Goal: Task Accomplishment & Management: Manage account settings

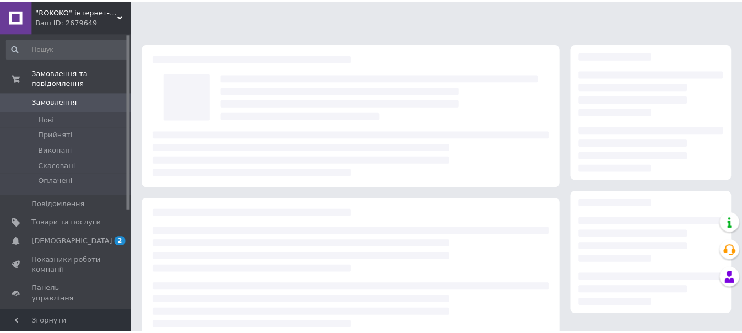
scroll to position [110, 0]
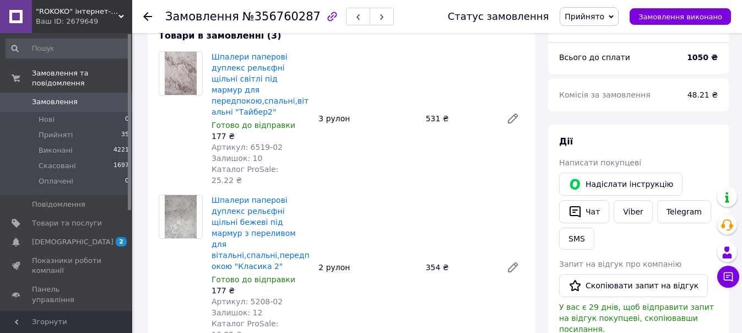
click at [148, 15] on icon at bounding box center [147, 16] width 9 height 9
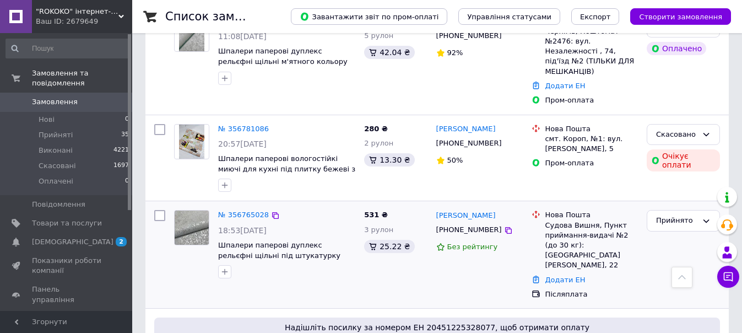
scroll to position [275, 0]
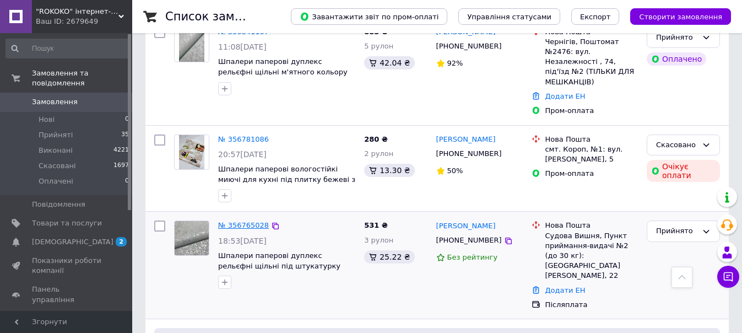
click at [241, 221] on link "№ 356765028" at bounding box center [243, 225] width 51 height 8
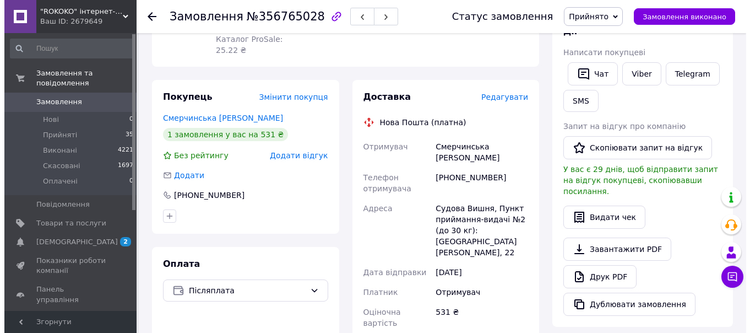
scroll to position [55, 0]
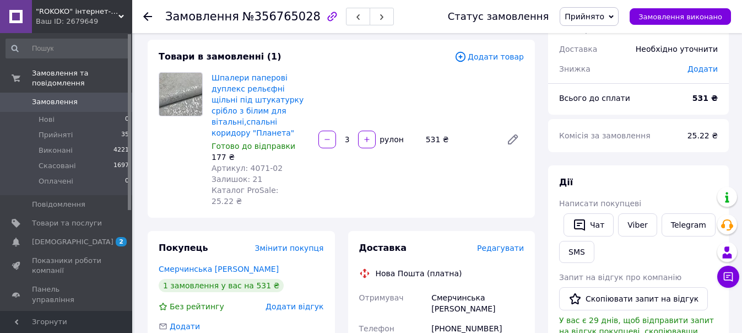
click at [504, 243] on span "Редагувати" at bounding box center [500, 247] width 47 height 9
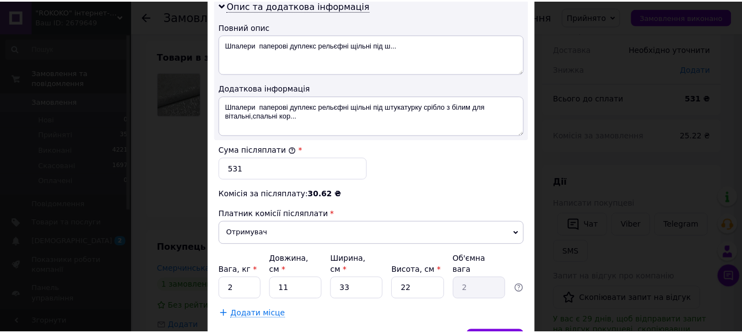
scroll to position [642, 0]
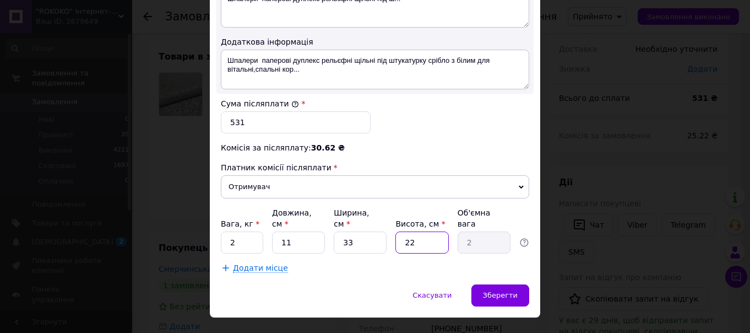
drag, startPoint x: 416, startPoint y: 223, endPoint x: 400, endPoint y: 221, distance: 16.1
click at [400, 231] on input "22" at bounding box center [421, 242] width 53 height 22
type input "1"
type input "0.1"
type input "12"
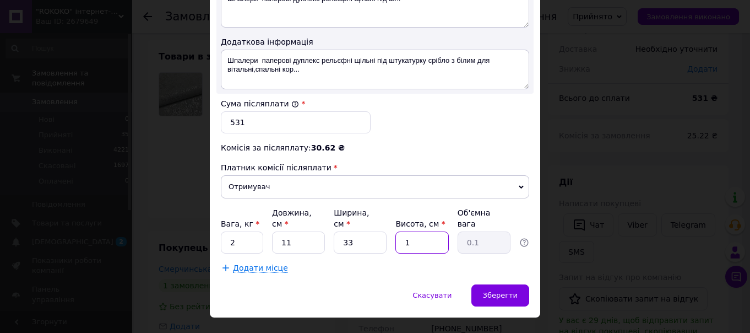
type input "1.09"
type input "12"
drag, startPoint x: 352, startPoint y: 218, endPoint x: 339, endPoint y: 215, distance: 14.0
click at [339, 231] on input "33" at bounding box center [360, 242] width 53 height 22
type input "2"
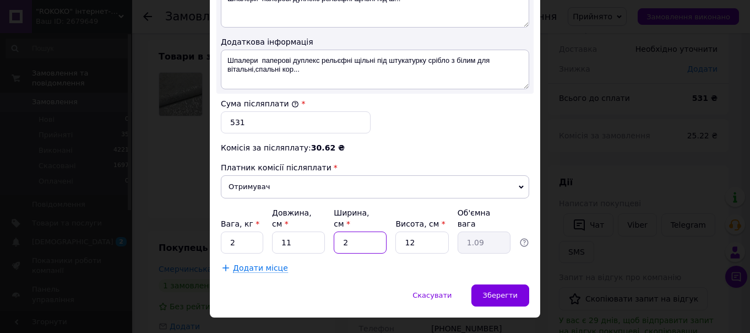
type input "0.1"
type input "24"
type input "0.79"
type input "24"
drag, startPoint x: 302, startPoint y: 218, endPoint x: 268, endPoint y: 216, distance: 34.7
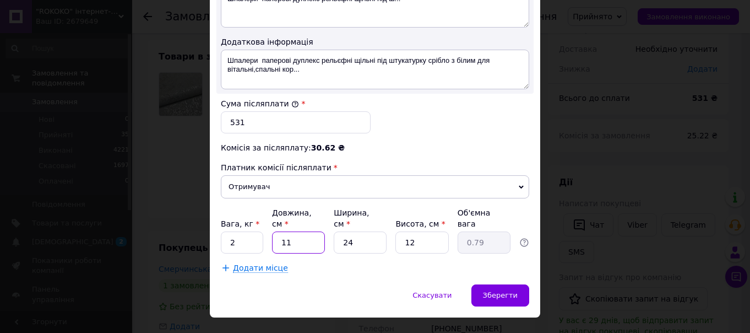
click at [268, 216] on div "Вага, кг * 2 Довжина, см * 11 Ширина, см * 24 Висота, см * 12 Об'ємна вага 0.79" at bounding box center [375, 230] width 308 height 46
type input "5"
type input "0.36"
type input "57"
type input "4.1"
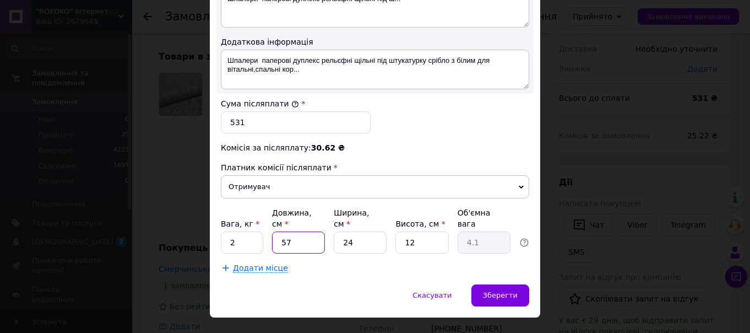
type input "57"
drag, startPoint x: 237, startPoint y: 216, endPoint x: 243, endPoint y: 207, distance: 10.7
click at [237, 231] on input "2" at bounding box center [242, 242] width 42 height 22
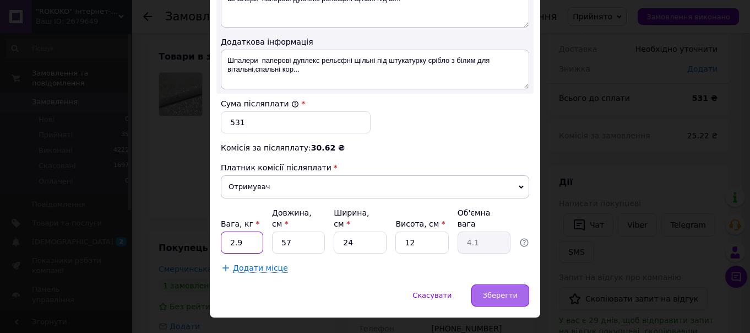
type input "2.9"
click at [497, 284] on div "Зберегти" at bounding box center [500, 295] width 58 height 22
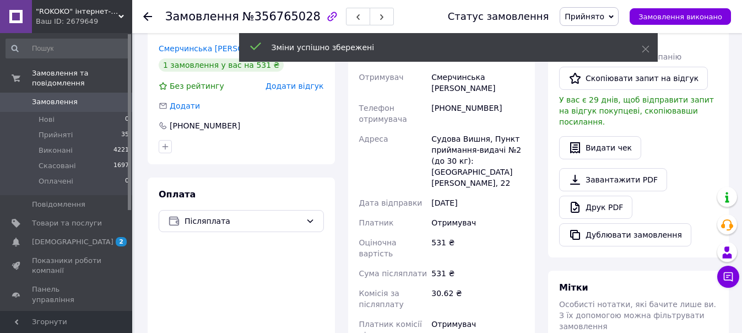
scroll to position [496, 0]
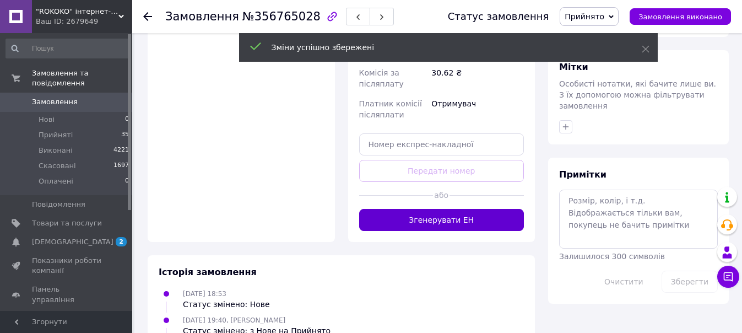
click at [449, 209] on button "Згенерувати ЕН" at bounding box center [441, 220] width 165 height 22
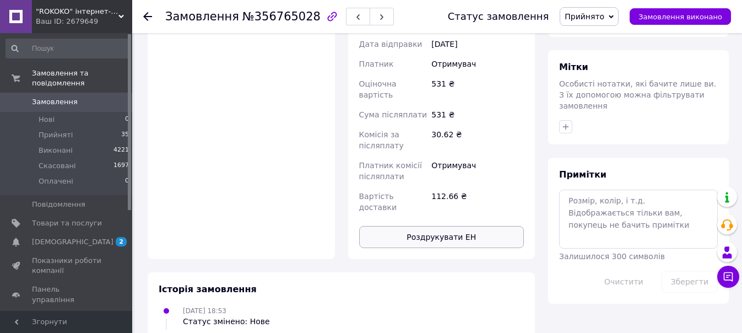
click at [426, 226] on button "Роздрукувати ЕН" at bounding box center [441, 237] width 165 height 22
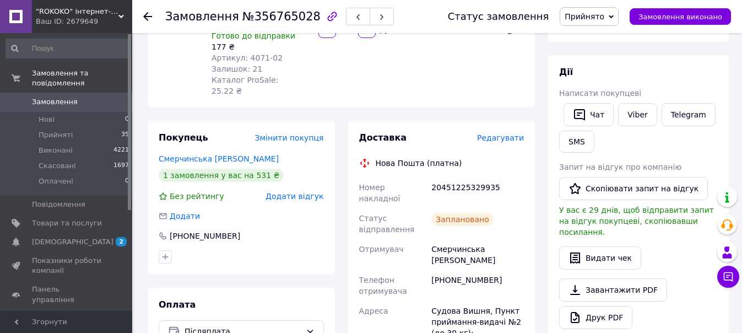
scroll to position [0, 0]
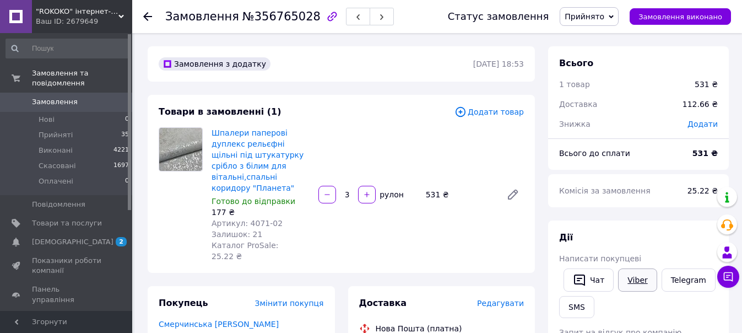
click at [634, 281] on link "Viber" at bounding box center [637, 279] width 39 height 23
click at [146, 20] on icon at bounding box center [147, 16] width 9 height 9
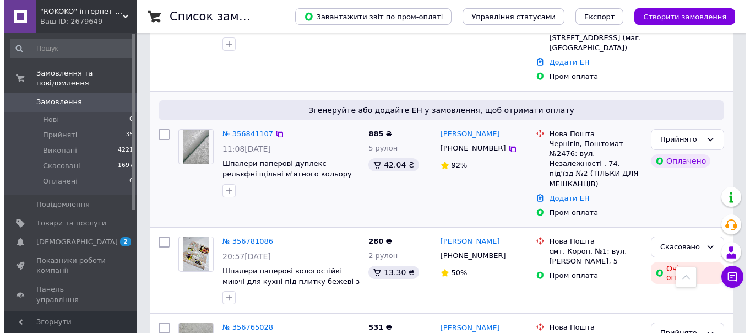
scroll to position [165, 0]
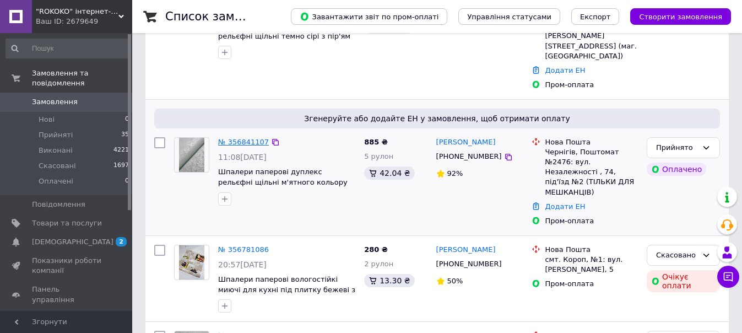
click at [240, 138] on link "№ 356841107" at bounding box center [243, 142] width 51 height 8
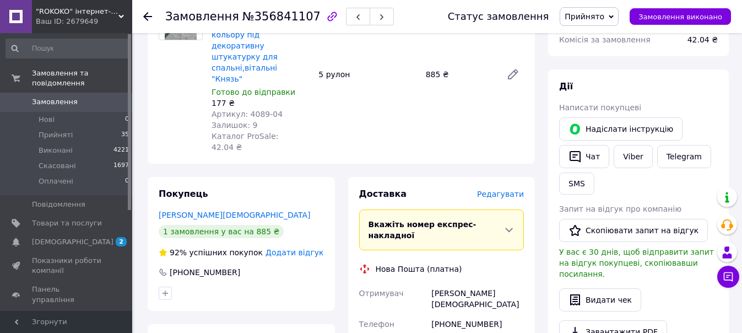
click at [511, 189] on span "Редагувати" at bounding box center [500, 193] width 47 height 9
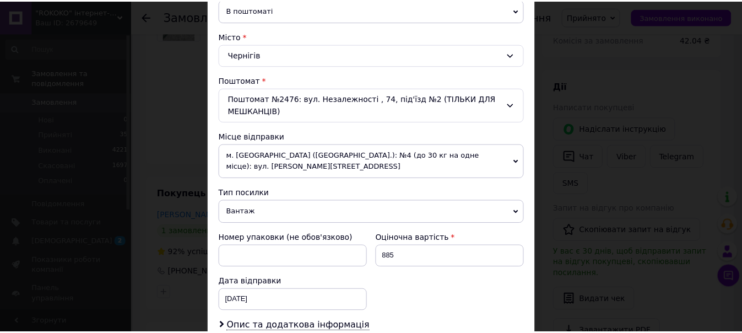
scroll to position [422, 0]
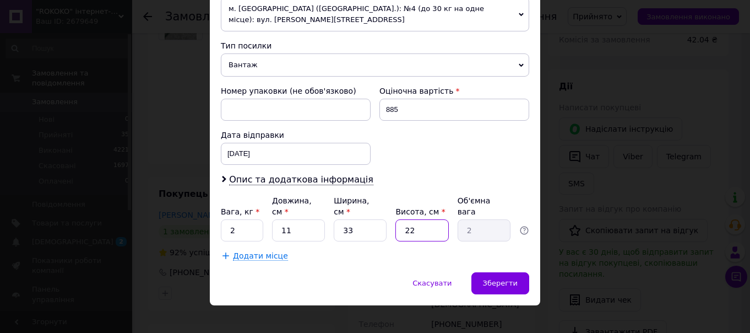
drag, startPoint x: 416, startPoint y: 220, endPoint x: 396, endPoint y: 220, distance: 19.8
click at [396, 220] on input "22" at bounding box center [421, 230] width 53 height 22
type input "8"
type input "0.73"
type input "8"
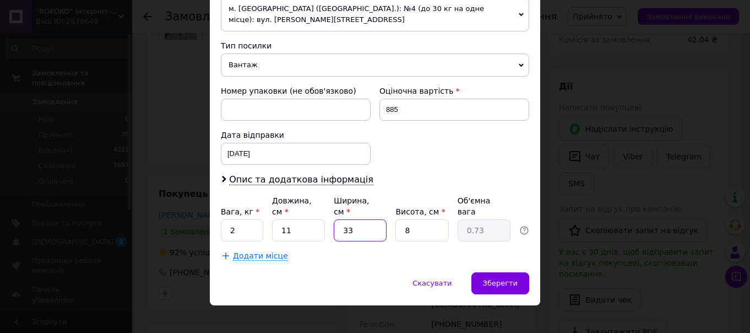
drag, startPoint x: 359, startPoint y: 216, endPoint x: 337, endPoint y: 216, distance: 22.0
click at [337, 219] on input "33" at bounding box center [360, 230] width 53 height 22
type input "4"
type input "0.1"
type input "40"
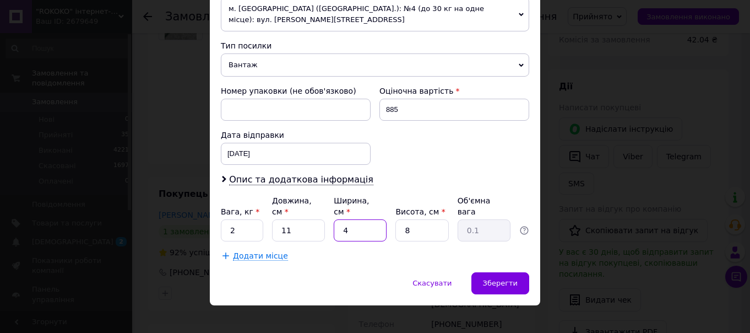
type input "0.88"
type input "40"
drag, startPoint x: 290, startPoint y: 219, endPoint x: 272, endPoint y: 217, distance: 18.9
click at [272, 219] on input "11" at bounding box center [298, 230] width 53 height 22
type input "5"
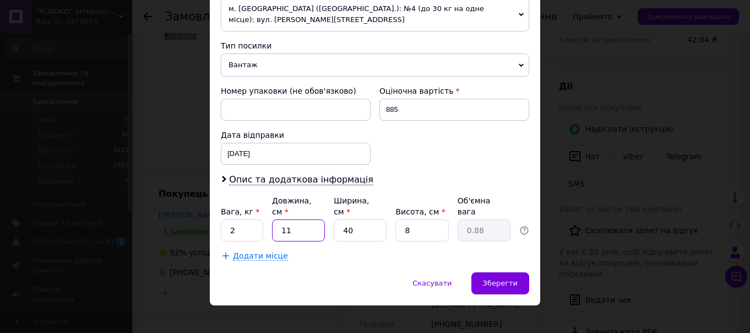
type input "0.4"
type input "56"
type input "4.48"
type input "56"
click at [242, 222] on input "2" at bounding box center [242, 230] width 42 height 22
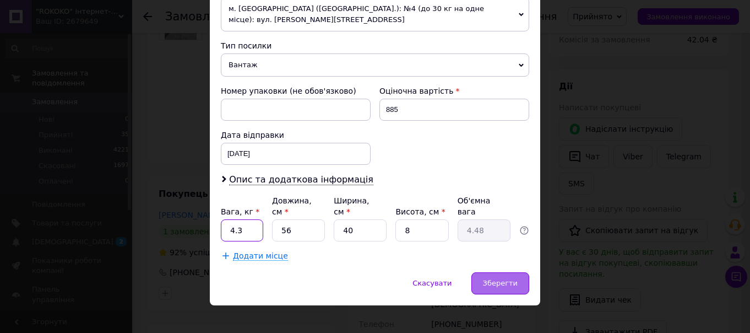
type input "4.3"
click at [503, 279] on span "Зберегти" at bounding box center [500, 283] width 35 height 8
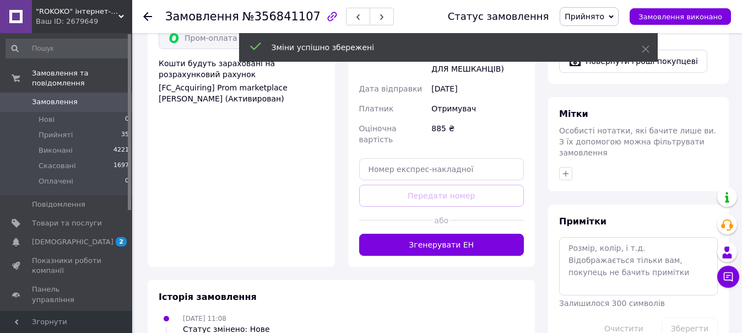
scroll to position [496, 0]
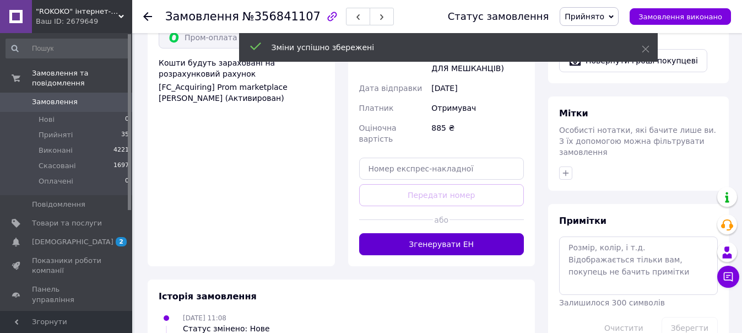
click at [438, 233] on button "Згенерувати ЕН" at bounding box center [441, 244] width 165 height 22
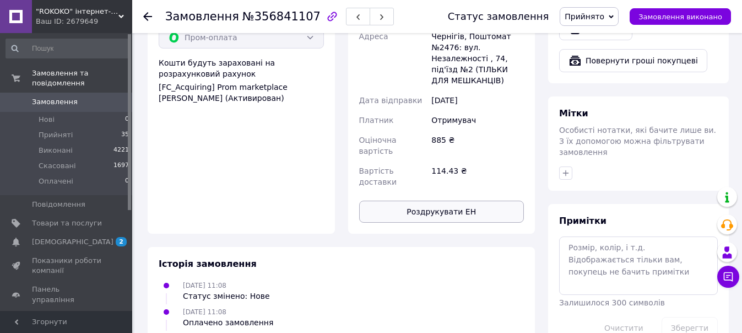
click at [428, 200] on button "Роздрукувати ЕН" at bounding box center [441, 211] width 165 height 22
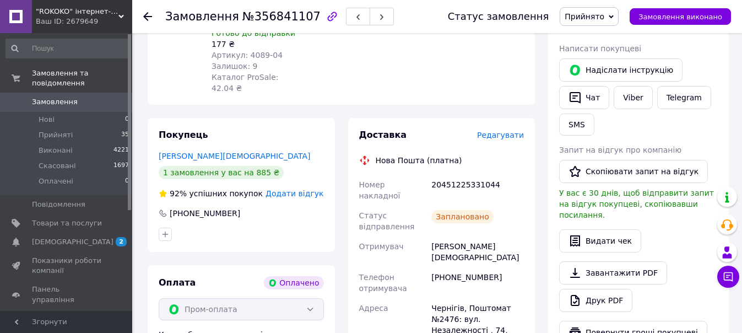
scroll to position [110, 0]
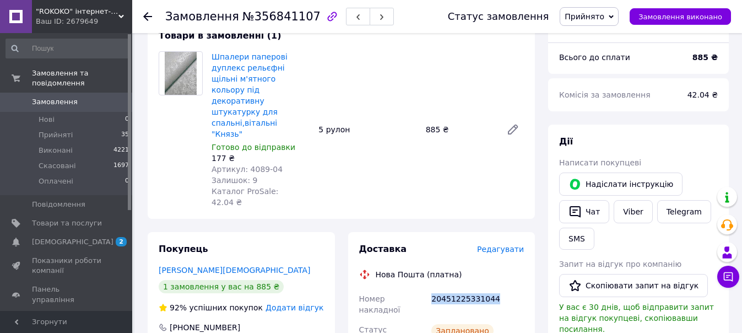
drag, startPoint x: 489, startPoint y: 252, endPoint x: 429, endPoint y: 256, distance: 60.2
click at [429, 289] on div "20451225331044" at bounding box center [477, 304] width 97 height 31
copy div "20451225331044"
click at [645, 214] on link "Viber" at bounding box center [633, 211] width 39 height 23
click at [146, 14] on use at bounding box center [147, 16] width 9 height 9
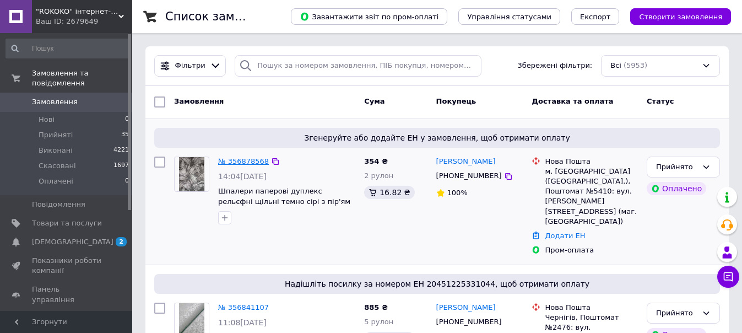
click at [252, 160] on link "№ 356878568" at bounding box center [243, 161] width 51 height 8
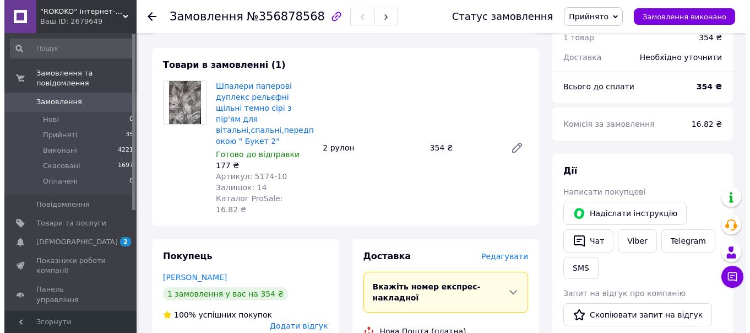
scroll to position [220, 0]
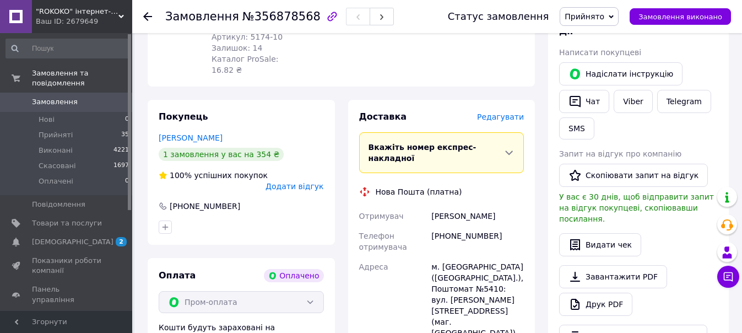
click at [499, 112] on span "Редагувати" at bounding box center [500, 116] width 47 height 9
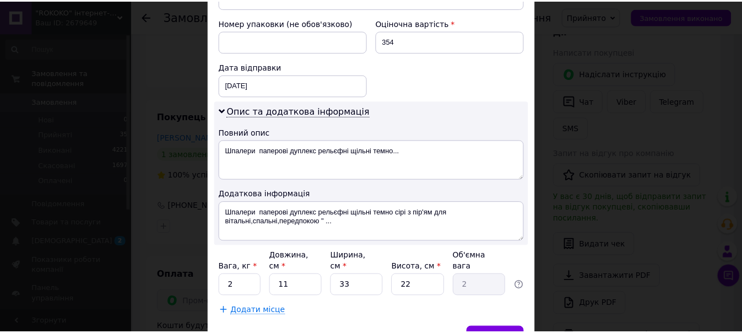
scroll to position [496, 0]
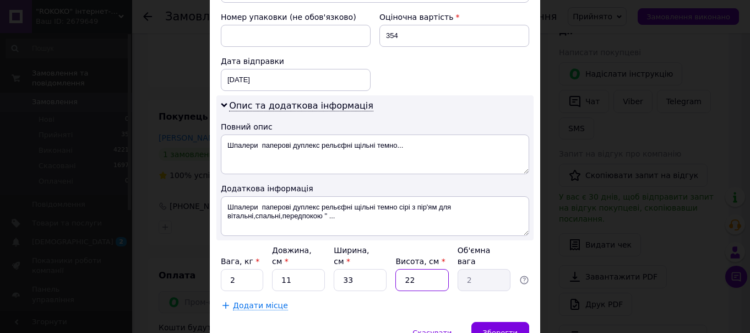
drag, startPoint x: 416, startPoint y: 256, endPoint x: 400, endPoint y: 254, distance: 16.1
click at [400, 269] on input "22" at bounding box center [421, 280] width 53 height 22
type input "1"
type input "0.1"
type input "14"
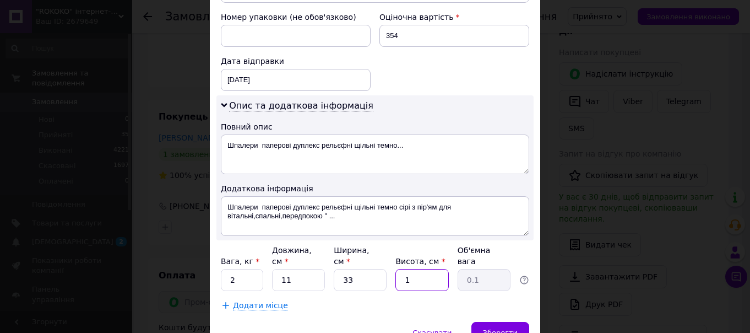
type input "1.27"
type input "14"
drag, startPoint x: 355, startPoint y: 253, endPoint x: 340, endPoint y: 252, distance: 14.9
click at [340, 269] on input "33" at bounding box center [360, 280] width 53 height 22
type input "1"
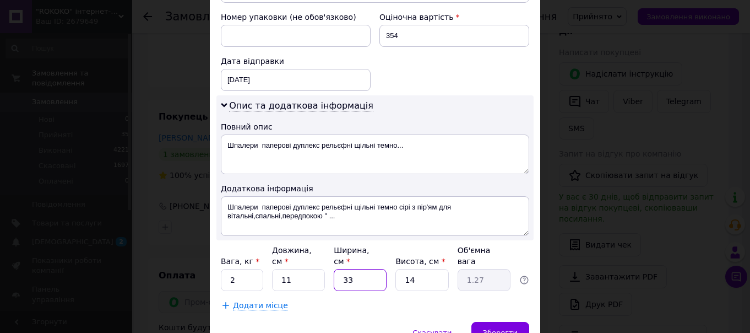
type input "0.1"
type input "16"
type input "0.62"
type input "16"
click at [294, 269] on input "11" at bounding box center [298, 280] width 53 height 22
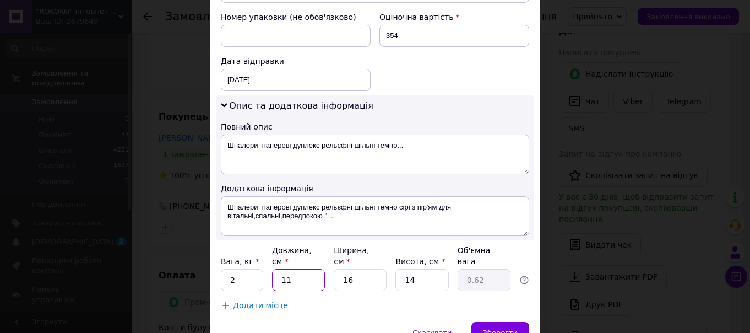
type input "1"
type input "0.1"
type input "5"
type input "0.28"
type input "55"
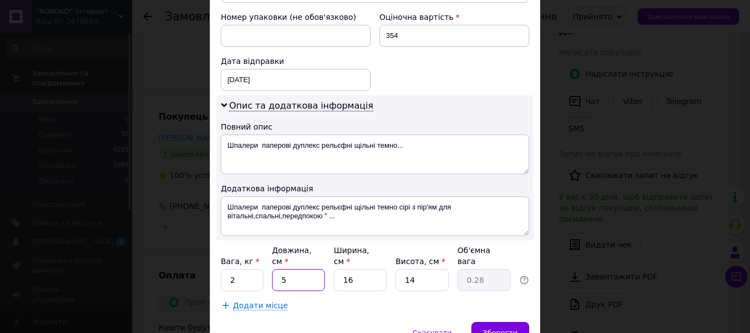
type input "3.08"
type input "55"
click at [238, 269] on input "2" at bounding box center [242, 280] width 42 height 22
click at [501, 328] on span "Зберегти" at bounding box center [500, 332] width 35 height 8
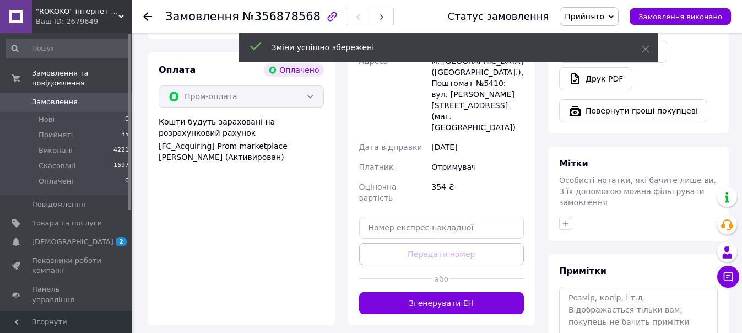
scroll to position [441, 0]
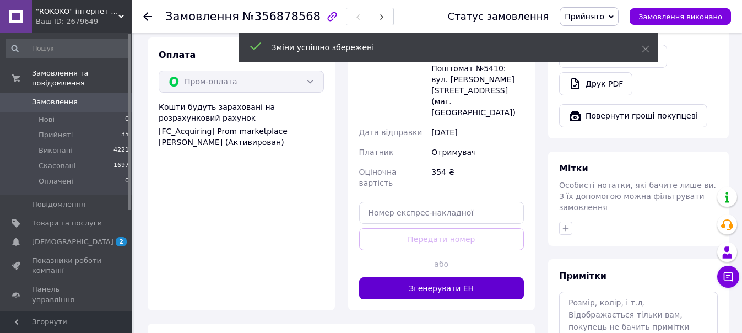
click at [433, 277] on button "Згенерувати ЕН" at bounding box center [441, 288] width 165 height 22
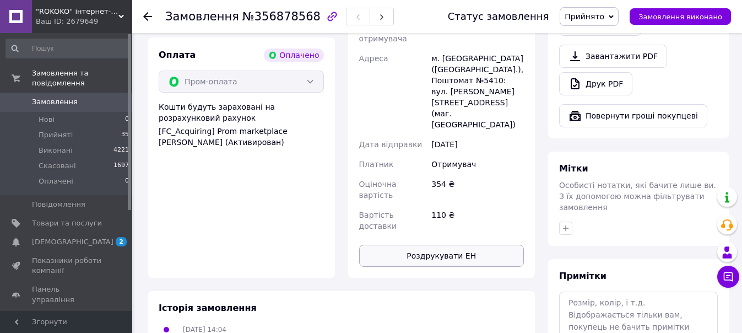
click at [416, 245] on button "Роздрукувати ЕН" at bounding box center [441, 256] width 165 height 22
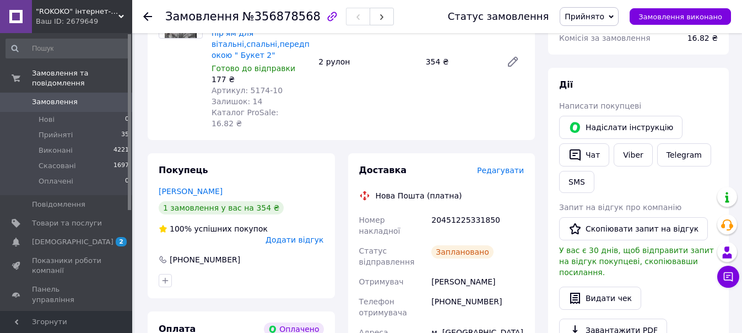
scroll to position [165, 0]
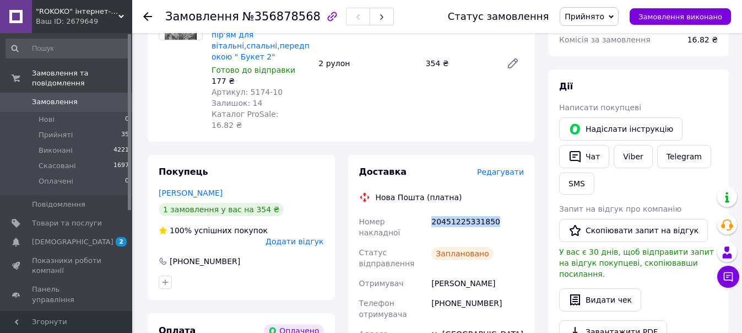
drag, startPoint x: 490, startPoint y: 196, endPoint x: 429, endPoint y: 199, distance: 60.7
click at [429, 211] on div "20451225331850" at bounding box center [477, 226] width 97 height 31
copy div "20451225331850"
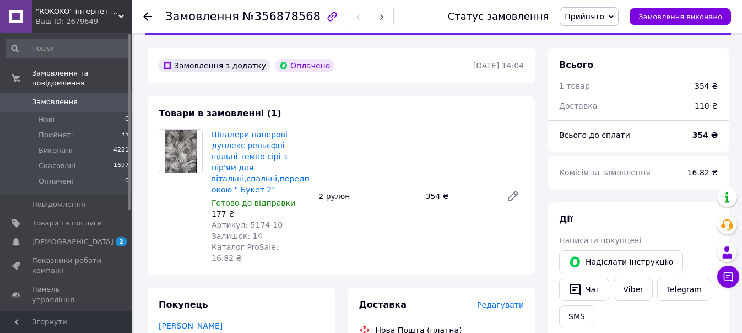
scroll to position [0, 0]
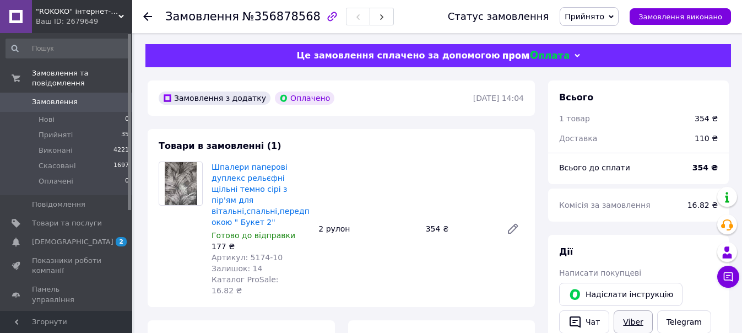
click at [628, 317] on link "Viber" at bounding box center [633, 321] width 39 height 23
click at [150, 15] on icon at bounding box center [147, 16] width 9 height 9
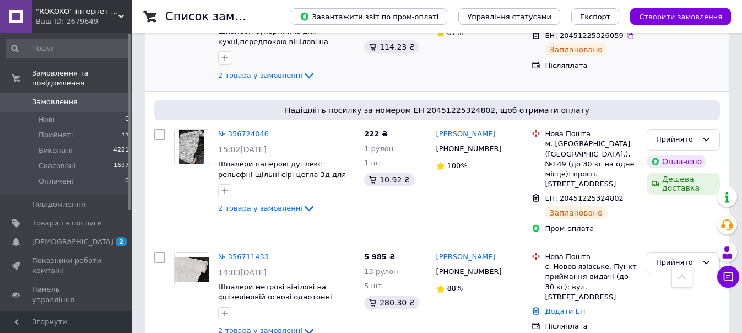
scroll to position [936, 0]
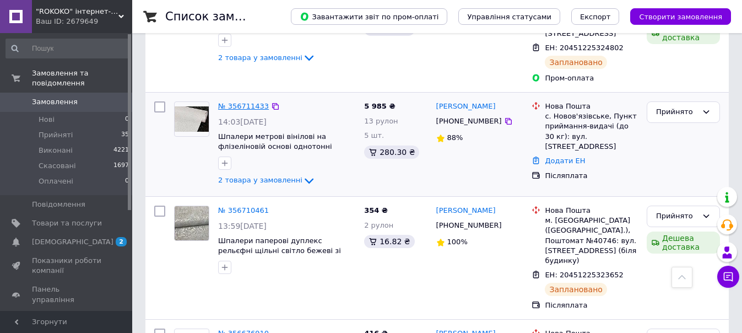
click at [235, 102] on link "№ 356711433" at bounding box center [243, 106] width 51 height 8
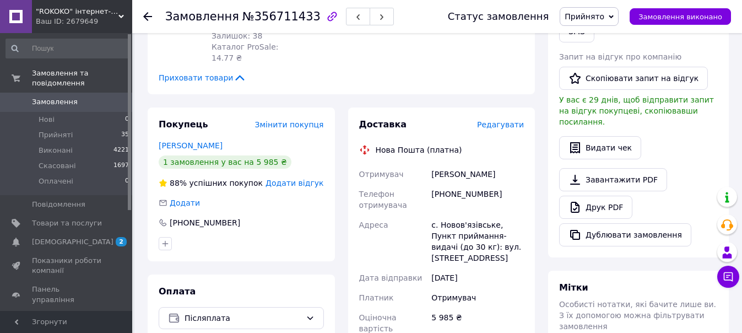
scroll to position [330, 0]
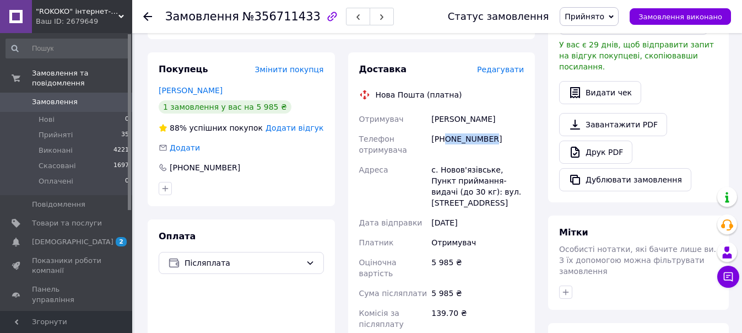
drag, startPoint x: 491, startPoint y: 114, endPoint x: 445, endPoint y: 118, distance: 46.5
click at [445, 129] on div "[PHONE_NUMBER]" at bounding box center [477, 144] width 97 height 31
copy div "0957891046"
drag, startPoint x: 488, startPoint y: 99, endPoint x: 431, endPoint y: 97, distance: 56.7
click at [431, 109] on div "[PERSON_NAME]" at bounding box center [477, 119] width 97 height 20
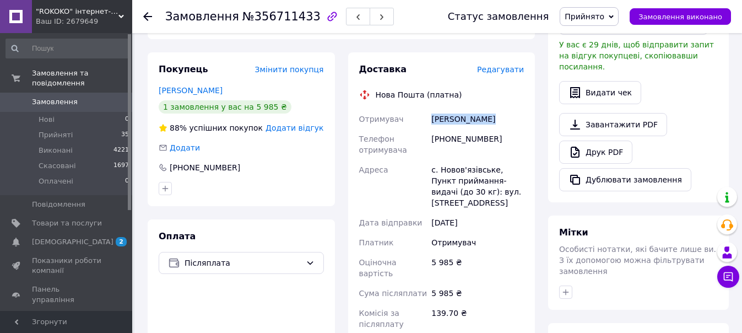
copy div "[PERSON_NAME]"
drag, startPoint x: 492, startPoint y: 148, endPoint x: 425, endPoint y: 150, distance: 67.8
click at [425, 150] on div "Отримувач Авдейчик Вита Телефон отримувача +380957891046 Адреса с. Новов'язівсь…" at bounding box center [442, 237] width 170 height 256
copy div "Адреса с. Новов'язівське"
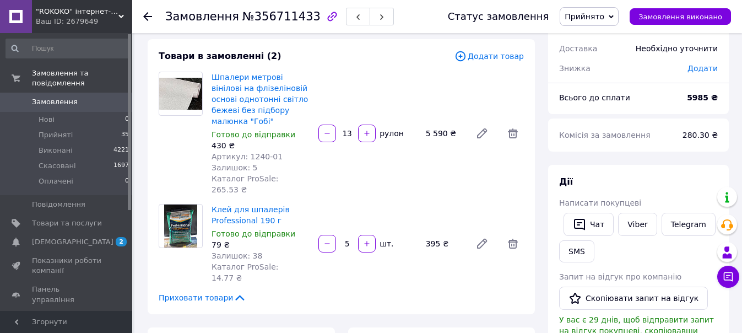
scroll to position [55, 0]
click at [633, 221] on link "Viber" at bounding box center [637, 224] width 39 height 23
click at [675, 224] on link "Telegram" at bounding box center [688, 224] width 54 height 23
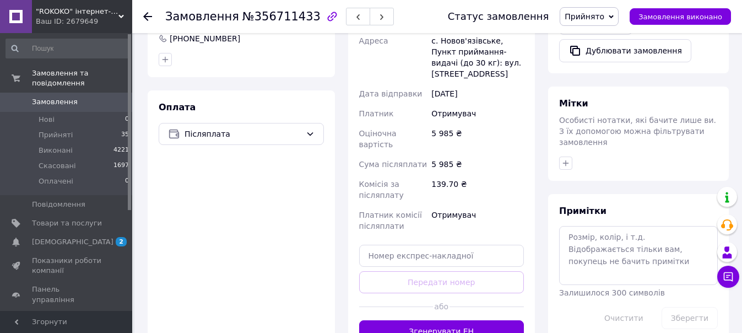
scroll to position [551, 0]
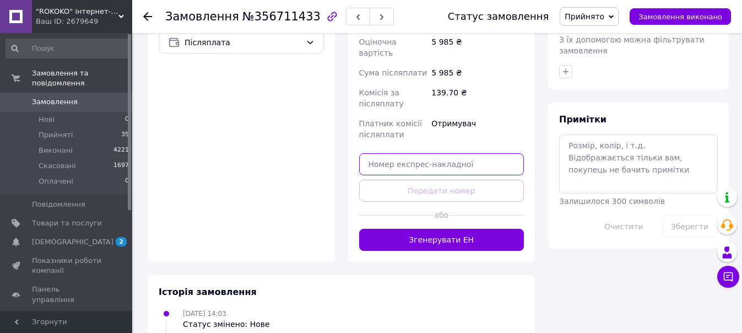
click at [421, 153] on input "text" at bounding box center [441, 164] width 165 height 22
paste input "20451225341495"
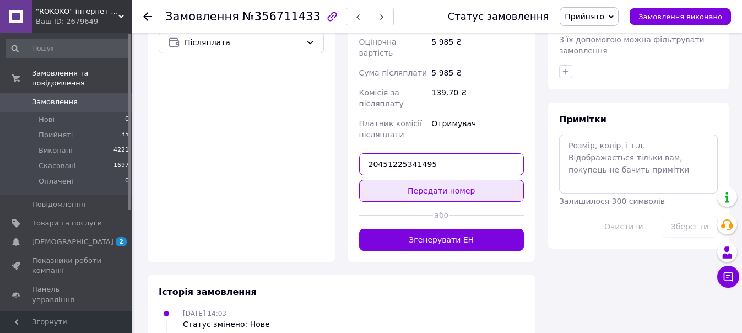
type input "20451225341495"
click at [441, 180] on button "Передати номер" at bounding box center [441, 191] width 165 height 22
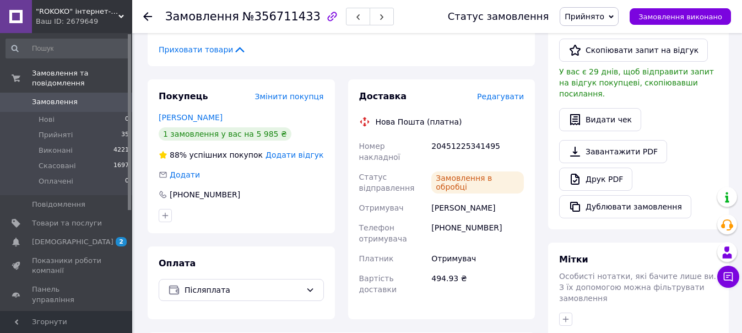
scroll to position [301, 0]
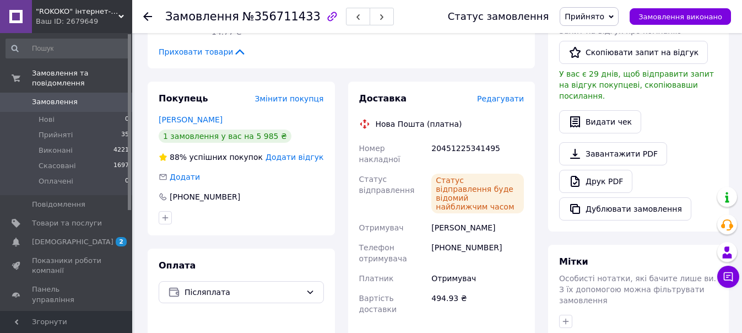
click at [148, 17] on use at bounding box center [147, 16] width 9 height 9
